Goal: Task Accomplishment & Management: Use online tool/utility

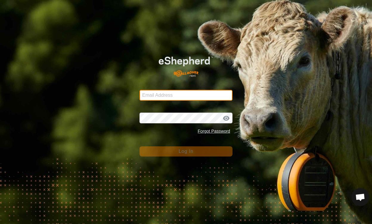
type input "[EMAIL_ADDRESS][DOMAIN_NAME]"
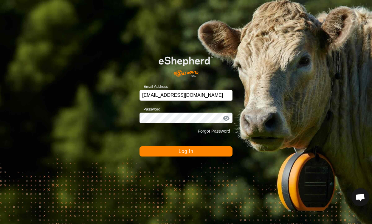
click at [223, 152] on button "Log In" at bounding box center [186, 151] width 93 height 10
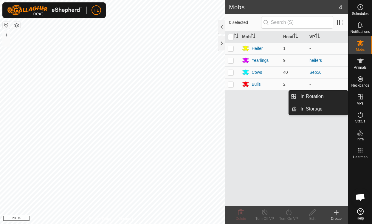
click at [360, 97] on icon at bounding box center [360, 96] width 7 height 7
click at [309, 99] on link "In Rotation" at bounding box center [322, 96] width 51 height 12
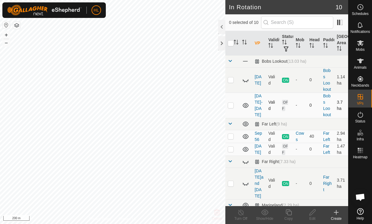
click at [98, 151] on div "In Rotation 10 0 selected of 10 VP Validity Status Mob Head Paddock Grazing Are…" at bounding box center [174, 112] width 349 height 224
checkbox input "false"
click at [230, 150] on p-checkbox at bounding box center [231, 149] width 6 height 5
click at [232, 153] on td at bounding box center [233, 149] width 14 height 13
click at [229, 150] on p-checkbox at bounding box center [231, 149] width 6 height 5
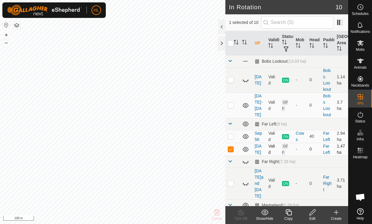
checkbox input "false"
click at [256, 150] on link "[DATE]" at bounding box center [258, 149] width 7 height 11
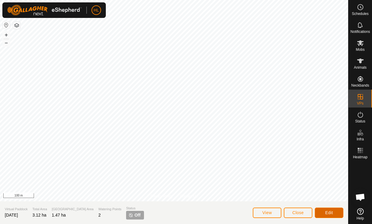
click at [328, 211] on span "Edit" at bounding box center [330, 212] width 8 height 5
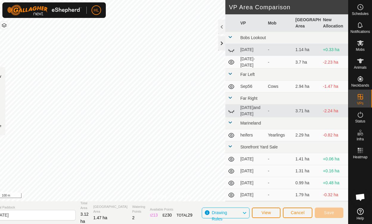
click at [220, 41] on div at bounding box center [221, 43] width 7 height 14
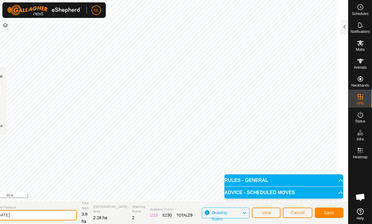
click at [24, 216] on input "[DATE]" at bounding box center [35, 215] width 84 height 10
click at [23, 213] on input "[DATE]" at bounding box center [35, 215] width 84 height 10
type input "sept 6pm"
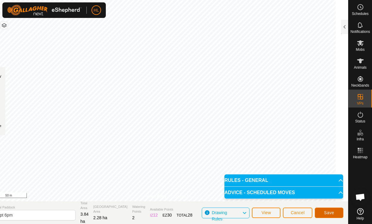
click at [332, 212] on span "Save" at bounding box center [329, 212] width 10 height 5
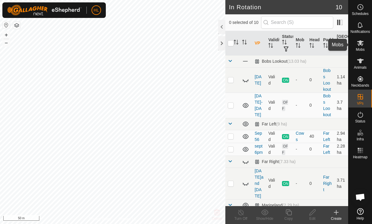
click at [363, 44] on icon at bounding box center [361, 43] width 7 height 6
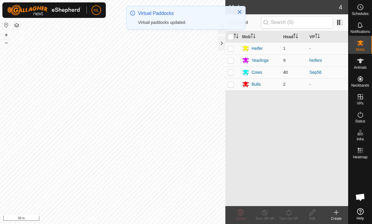
click at [229, 72] on p-checkbox at bounding box center [231, 72] width 6 height 5
checkbox input "true"
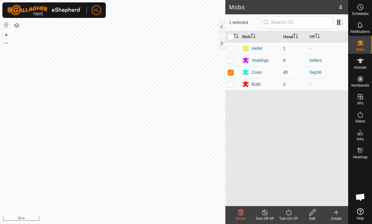
click at [289, 213] on icon at bounding box center [288, 212] width 7 height 7
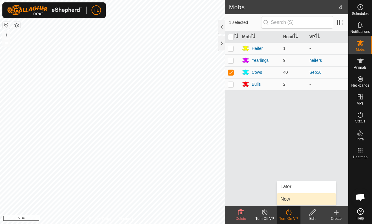
click at [284, 198] on link "Now" at bounding box center [306, 199] width 59 height 12
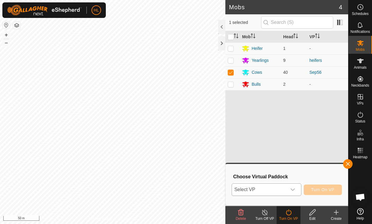
click at [297, 190] on div "dropdown trigger" at bounding box center [293, 190] width 12 height 12
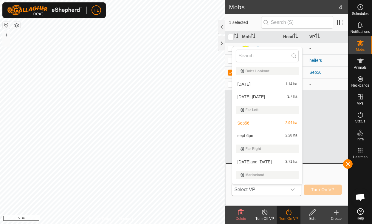
click at [252, 132] on li "sept 6pm 2.28 ha" at bounding box center [267, 136] width 70 height 12
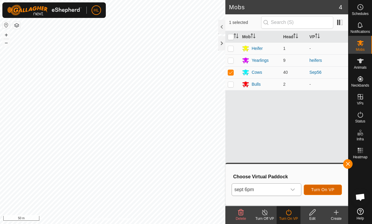
click at [326, 190] on span "Turn On VP" at bounding box center [323, 189] width 23 height 5
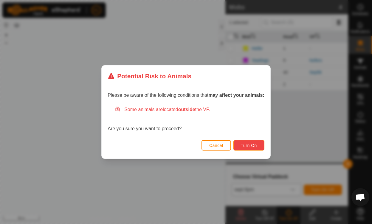
click at [251, 145] on span "Turn On" at bounding box center [249, 145] width 16 height 5
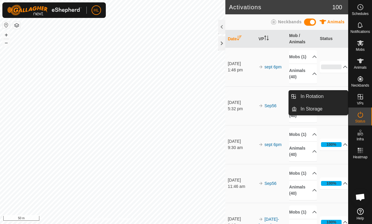
click at [358, 97] on icon at bounding box center [360, 96] width 5 height 5
click at [316, 95] on link "In Rotation" at bounding box center [322, 96] width 51 height 12
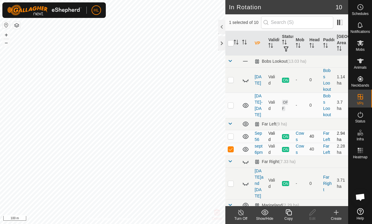
click at [245, 136] on icon at bounding box center [245, 136] width 7 height 7
click at [244, 136] on icon at bounding box center [245, 136] width 7 height 7
click at [229, 136] on p-checkbox at bounding box center [231, 136] width 6 height 5
click at [258, 136] on td "Sep56" at bounding box center [259, 136] width 14 height 13
click at [231, 136] on p-checkbox at bounding box center [231, 136] width 6 height 5
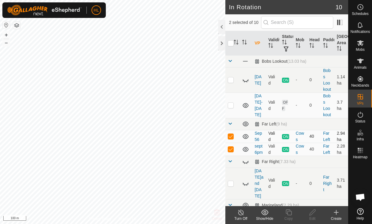
checkbox input "false"
click at [229, 151] on p-checkbox at bounding box center [231, 149] width 6 height 5
checkbox input "false"
click at [335, 211] on icon at bounding box center [336, 212] width 7 height 7
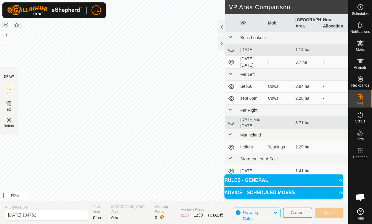
click at [302, 213] on span "Cancel" at bounding box center [298, 212] width 14 height 5
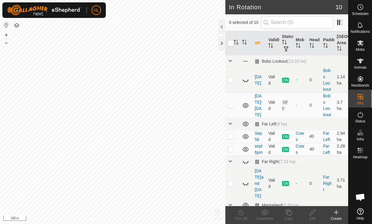
click at [336, 218] on div "Create" at bounding box center [337, 218] width 24 height 5
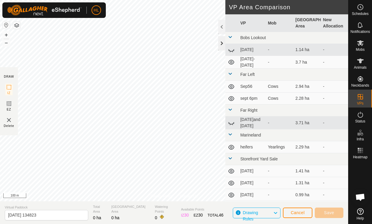
click at [219, 46] on div at bounding box center [221, 43] width 7 height 14
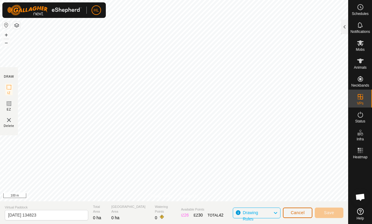
click at [295, 212] on span "Cancel" at bounding box center [298, 212] width 14 height 5
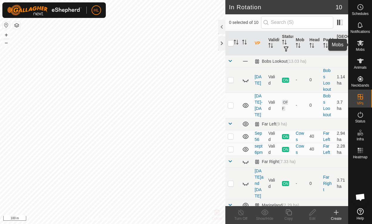
click at [362, 45] on icon at bounding box center [361, 43] width 7 height 6
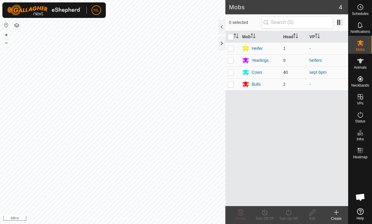
click at [229, 70] on p-tablecheckbox at bounding box center [231, 72] width 6 height 5
checkbox input "true"
click at [252, 69] on div "Cows" at bounding box center [257, 72] width 10 height 6
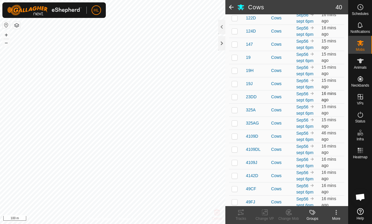
scroll to position [147, 0]
